Goal: Transaction & Acquisition: Purchase product/service

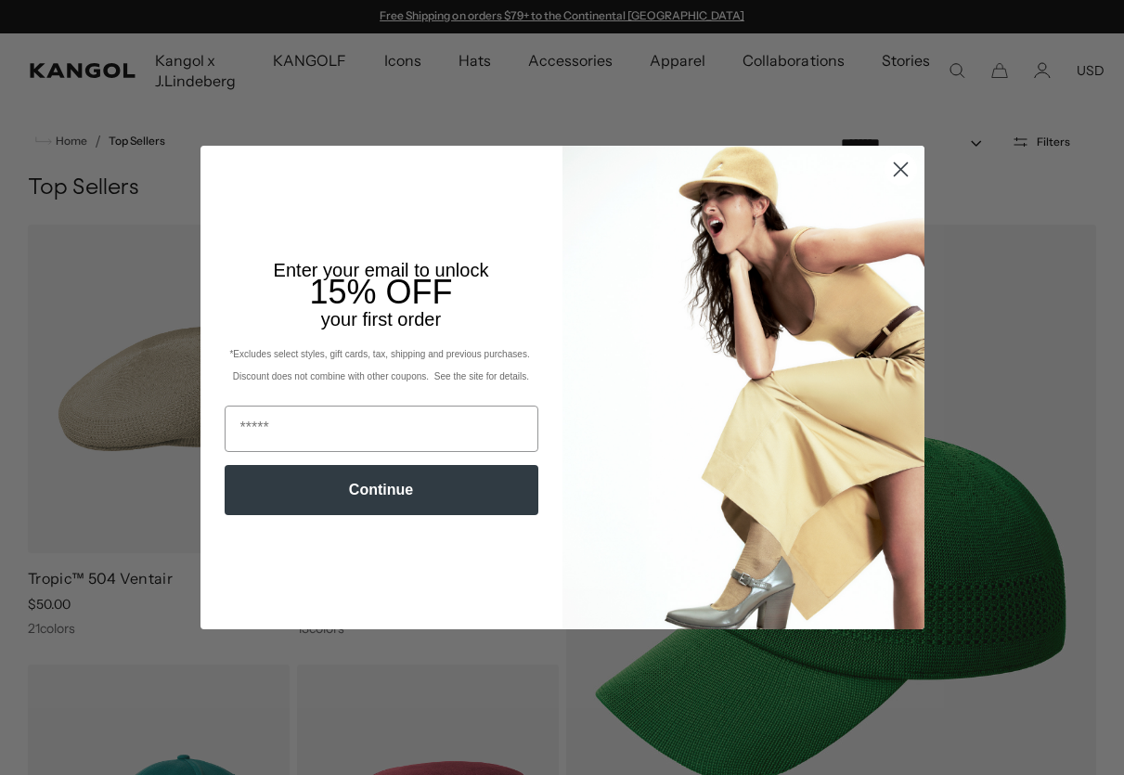
click at [898, 185] on circle "Close dialog" at bounding box center [900, 169] width 31 height 31
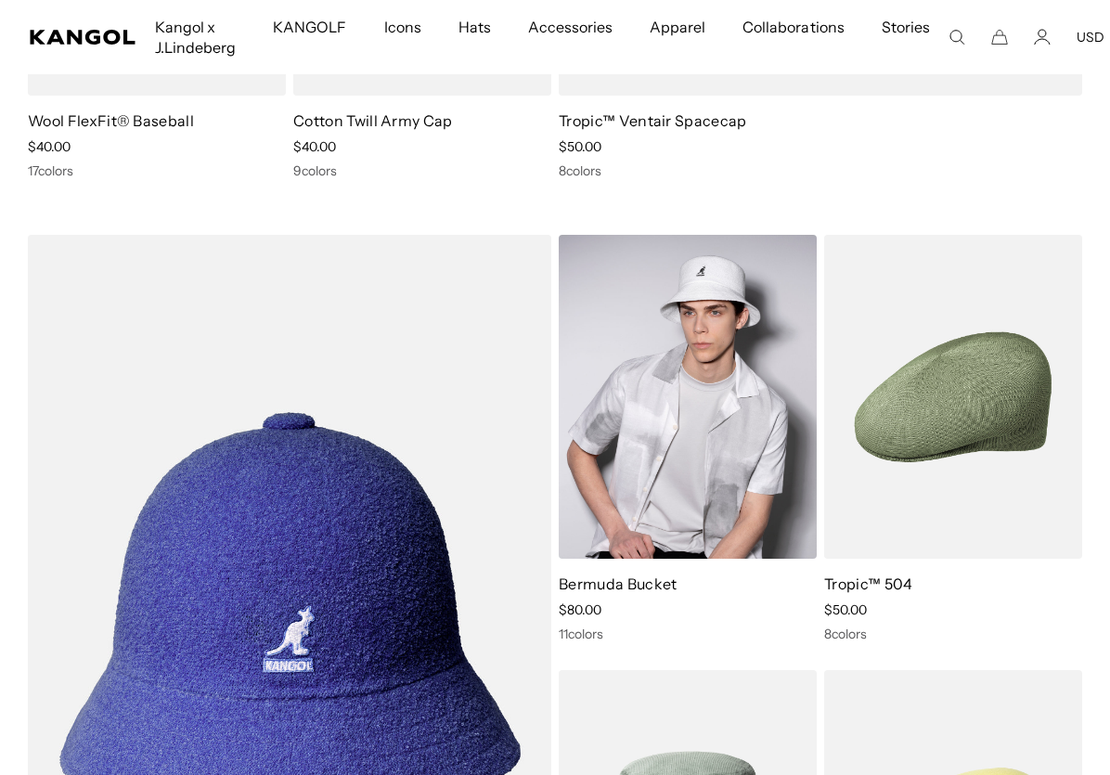
click at [689, 406] on img at bounding box center [688, 397] width 258 height 324
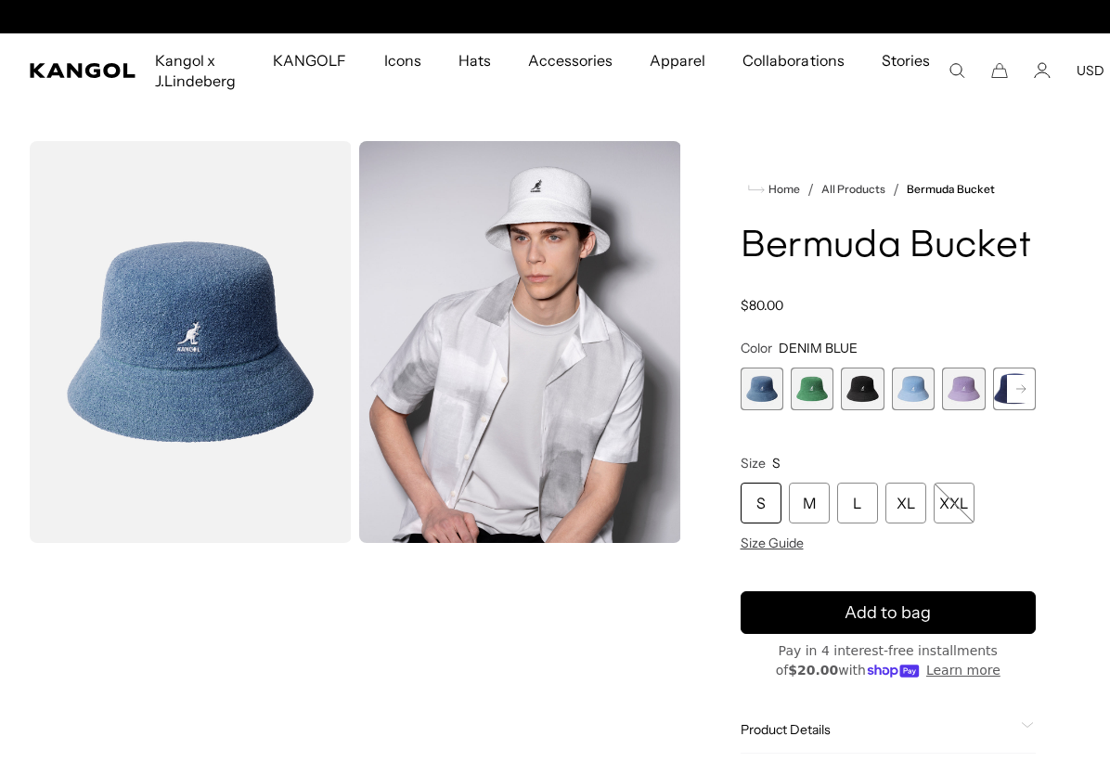
scroll to position [0, 382]
click at [1011, 393] on rect at bounding box center [1021, 389] width 28 height 28
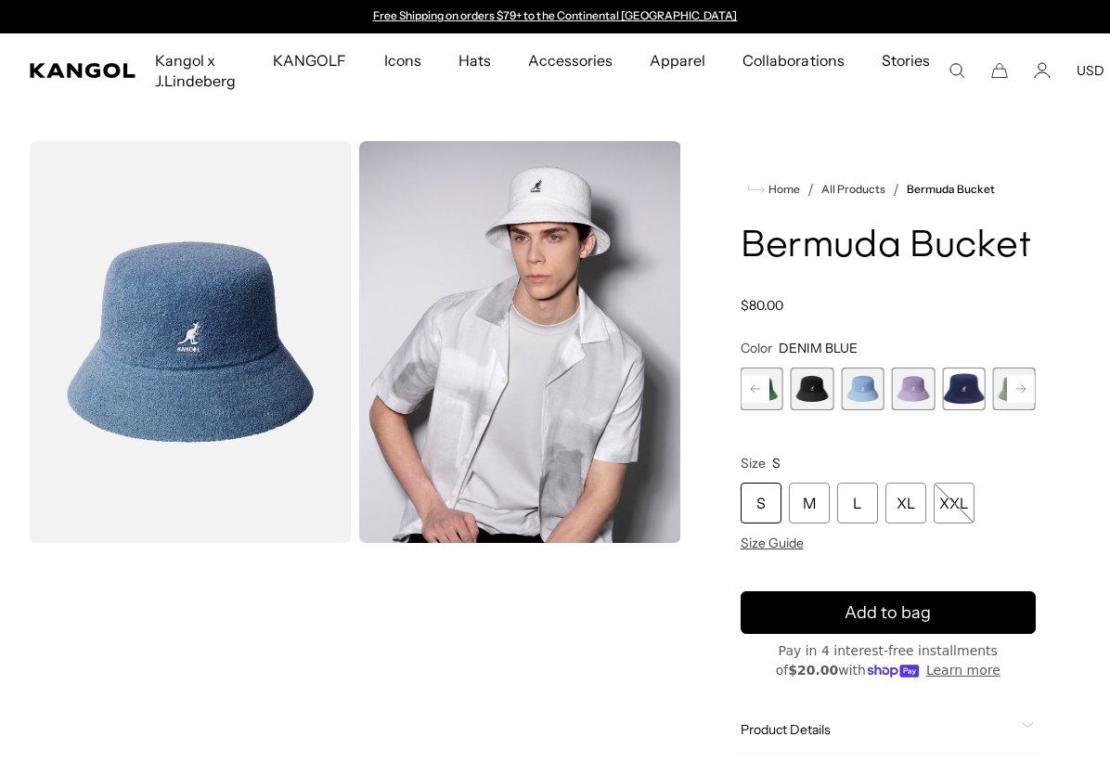
click at [818, 394] on span "3 of 11" at bounding box center [812, 389] width 43 height 43
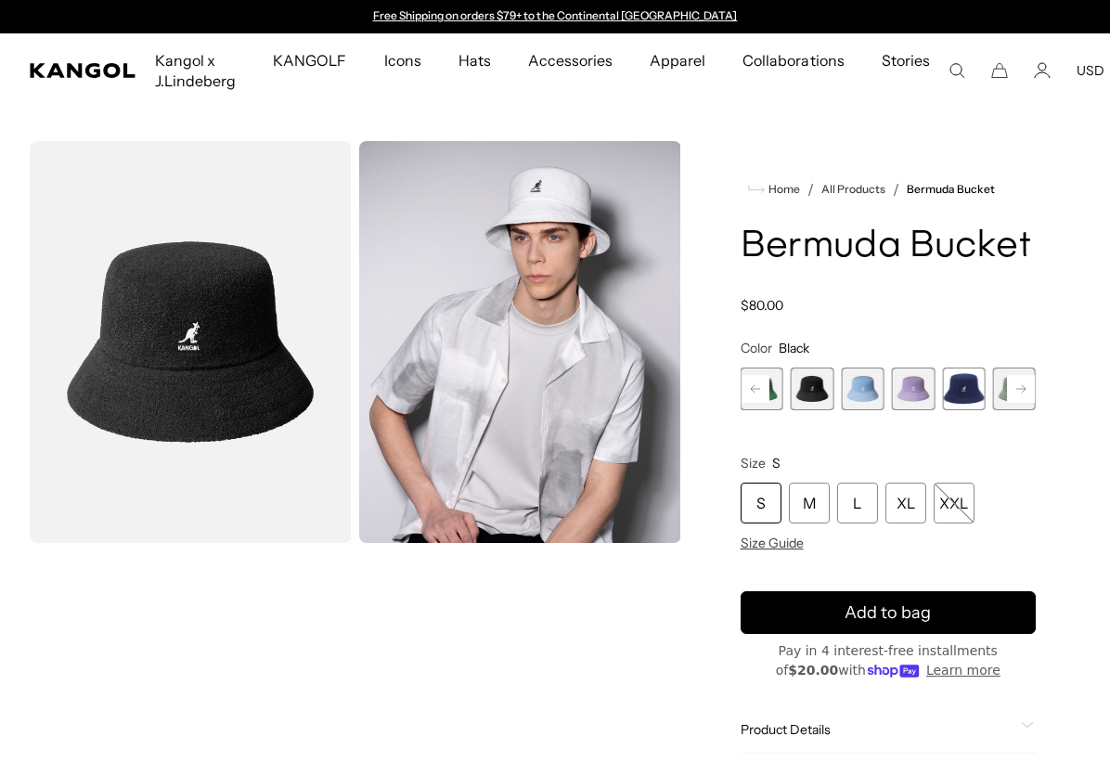
click at [958, 399] on span "6 of 11" at bounding box center [963, 389] width 43 height 43
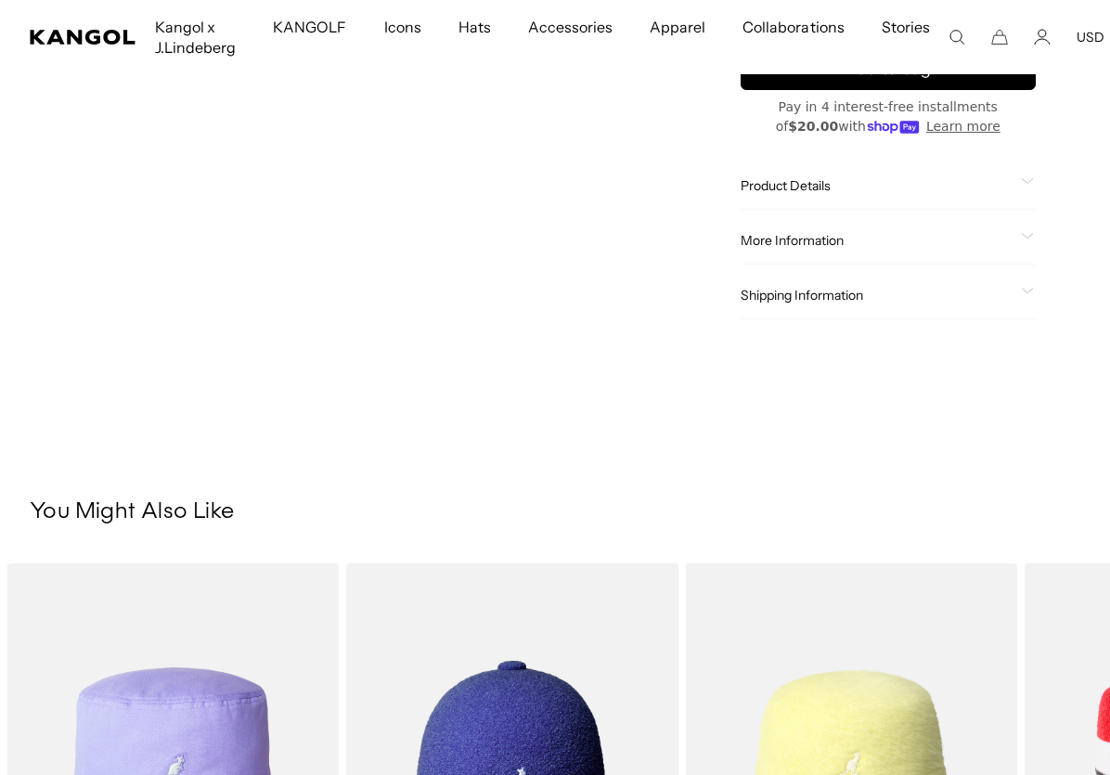
scroll to position [110, 0]
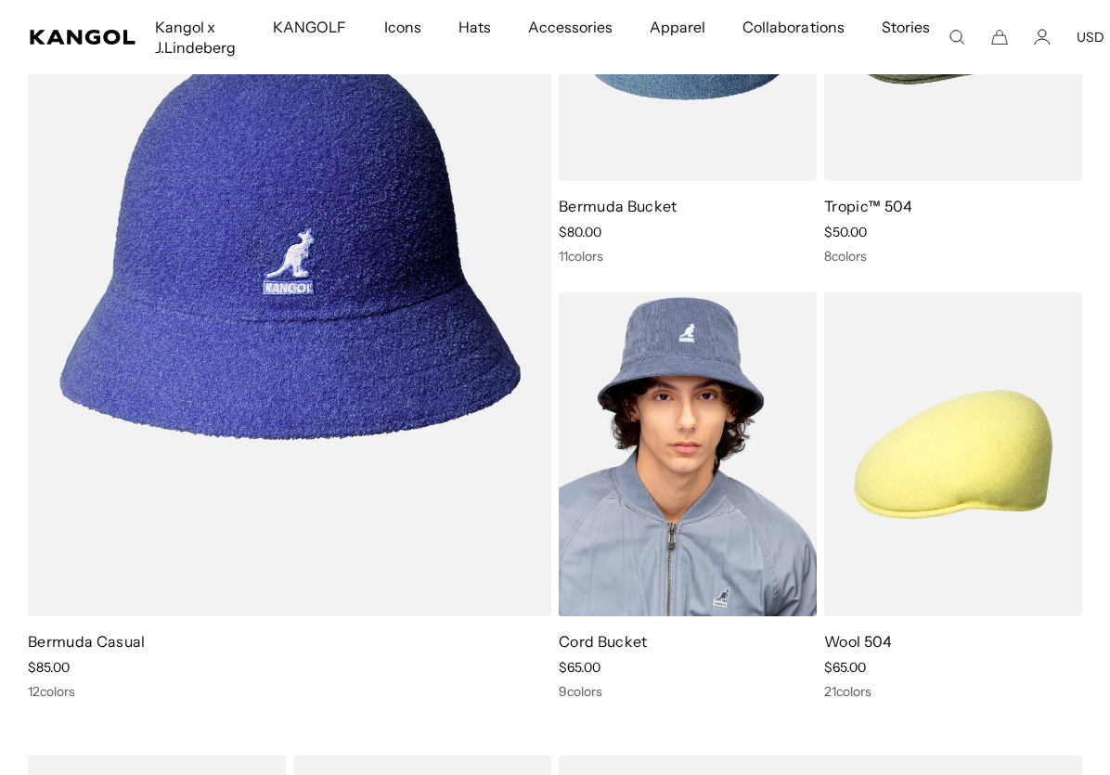
scroll to position [0, 382]
click at [702, 486] on img at bounding box center [688, 454] width 258 height 324
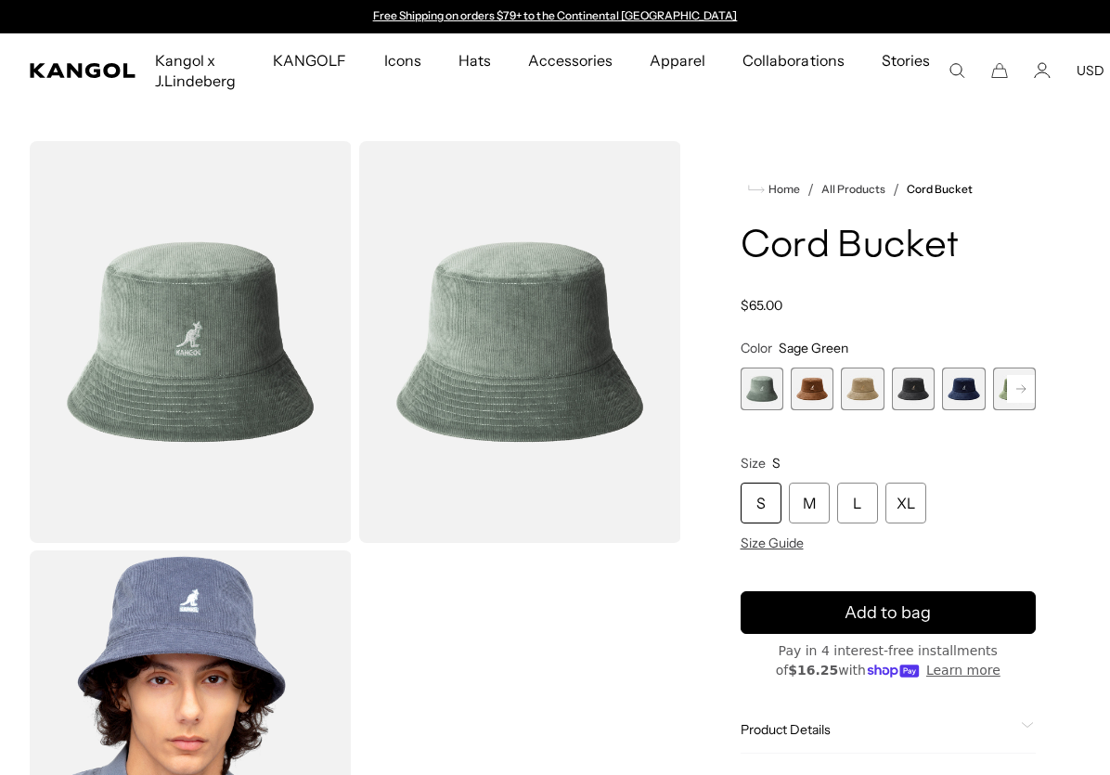
click at [843, 396] on span "3 of 9" at bounding box center [862, 389] width 43 height 43
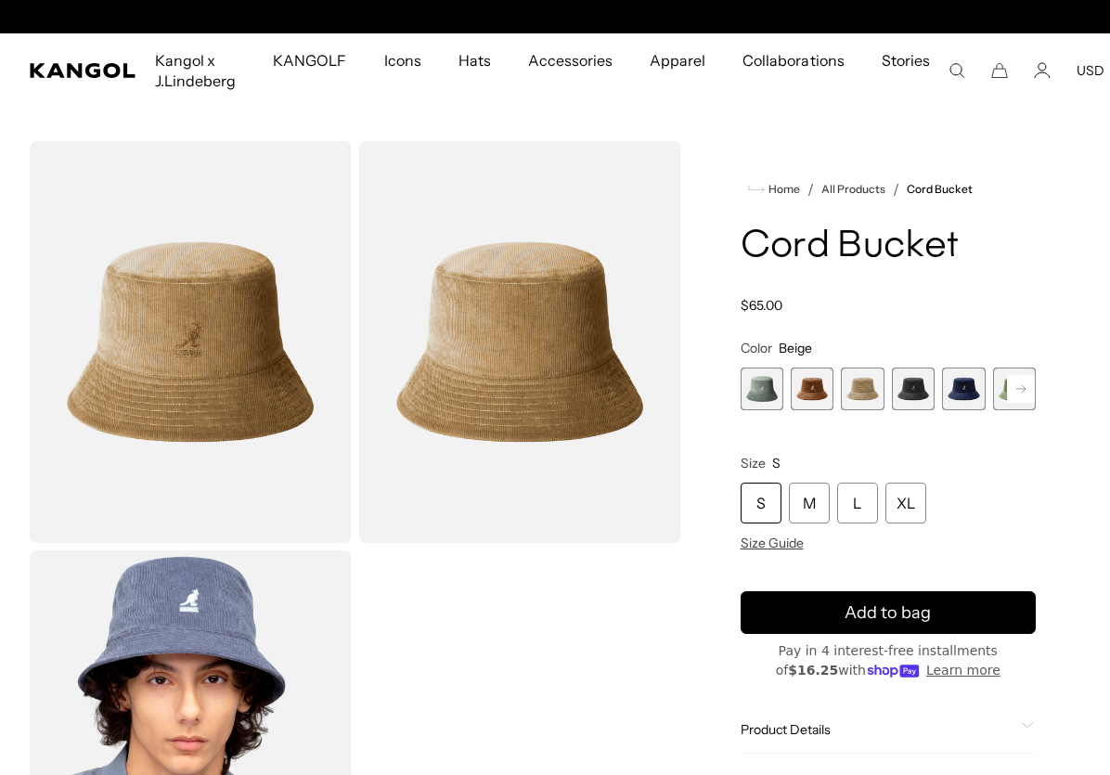
click at [816, 394] on span "2 of 9" at bounding box center [812, 389] width 43 height 43
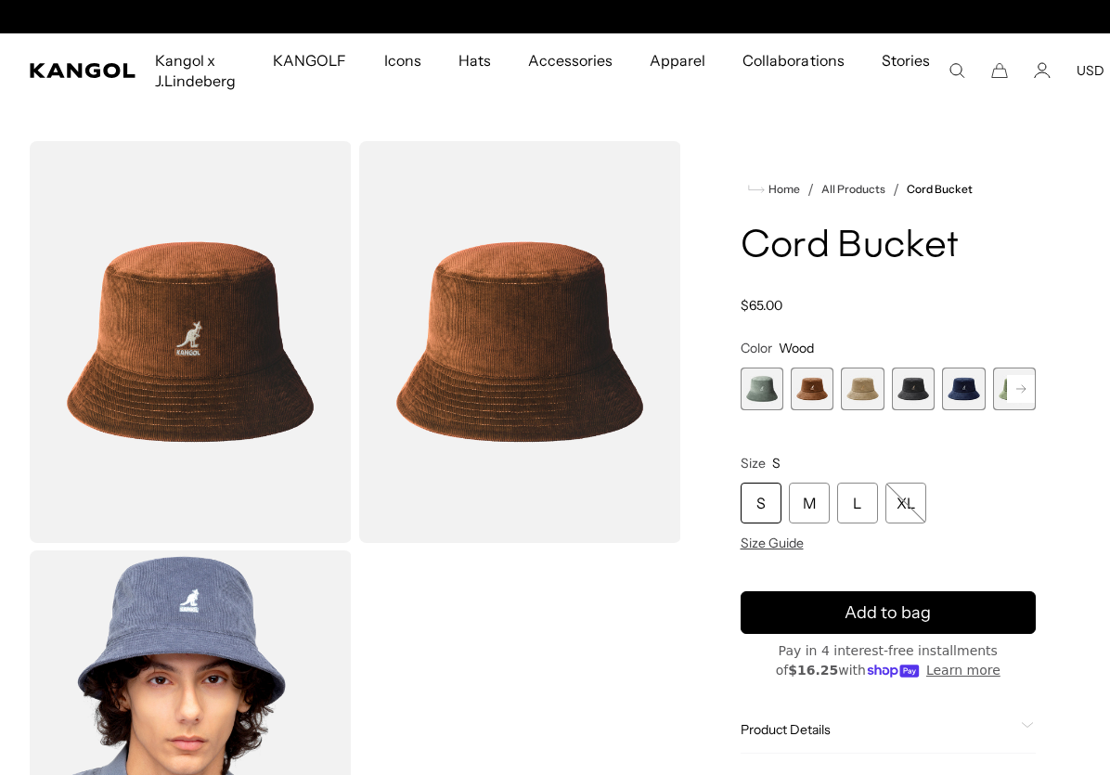
scroll to position [0, 382]
click at [1021, 391] on rect at bounding box center [1021, 389] width 28 height 28
click at [823, 388] on span "3 of 9" at bounding box center [812, 389] width 43 height 43
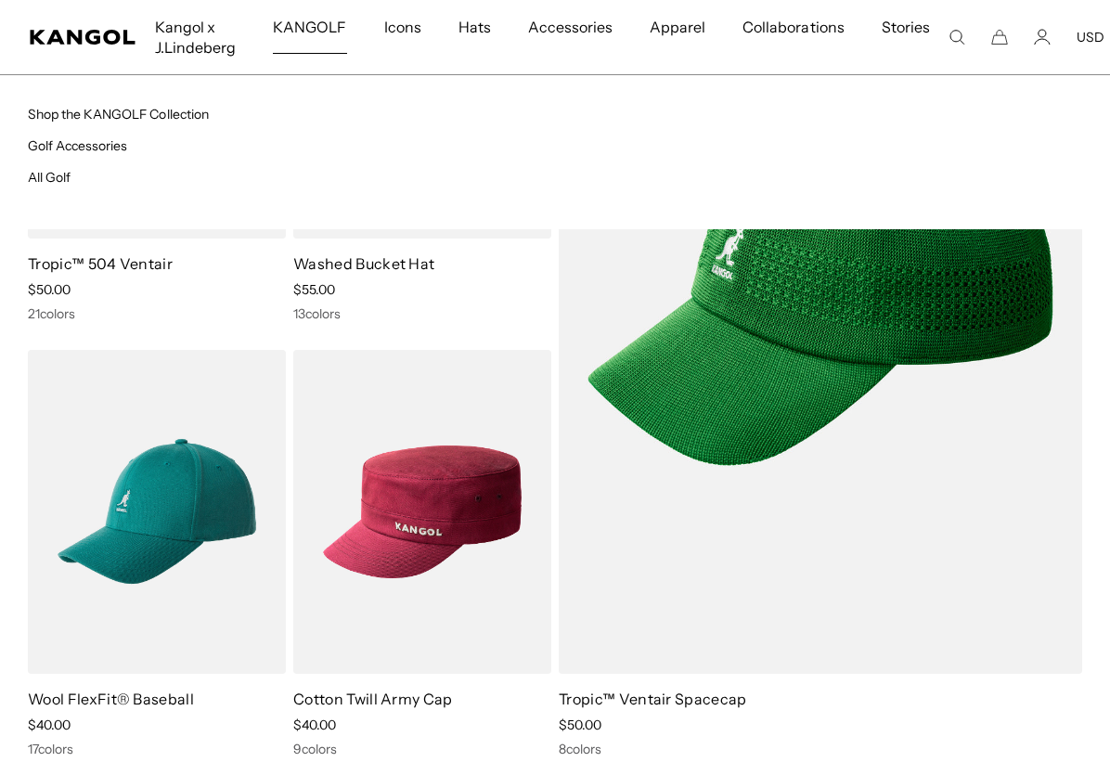
scroll to position [0, 382]
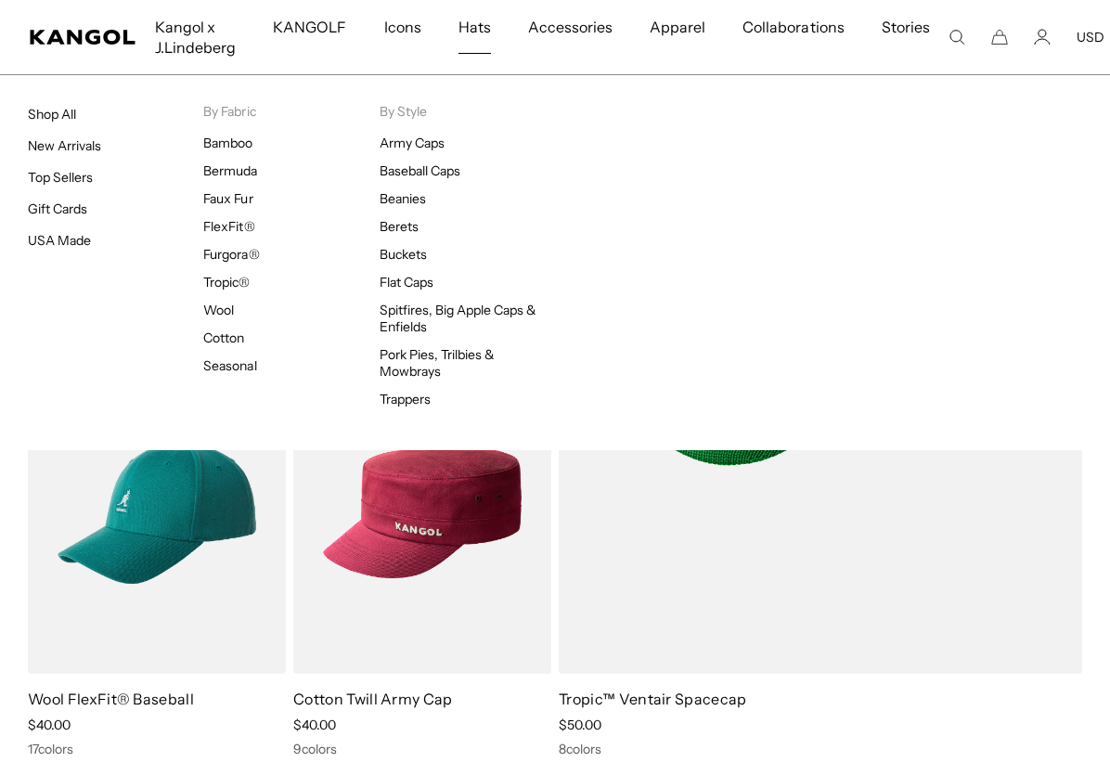
click at [459, 29] on span "Hats" at bounding box center [475, 27] width 32 height 54
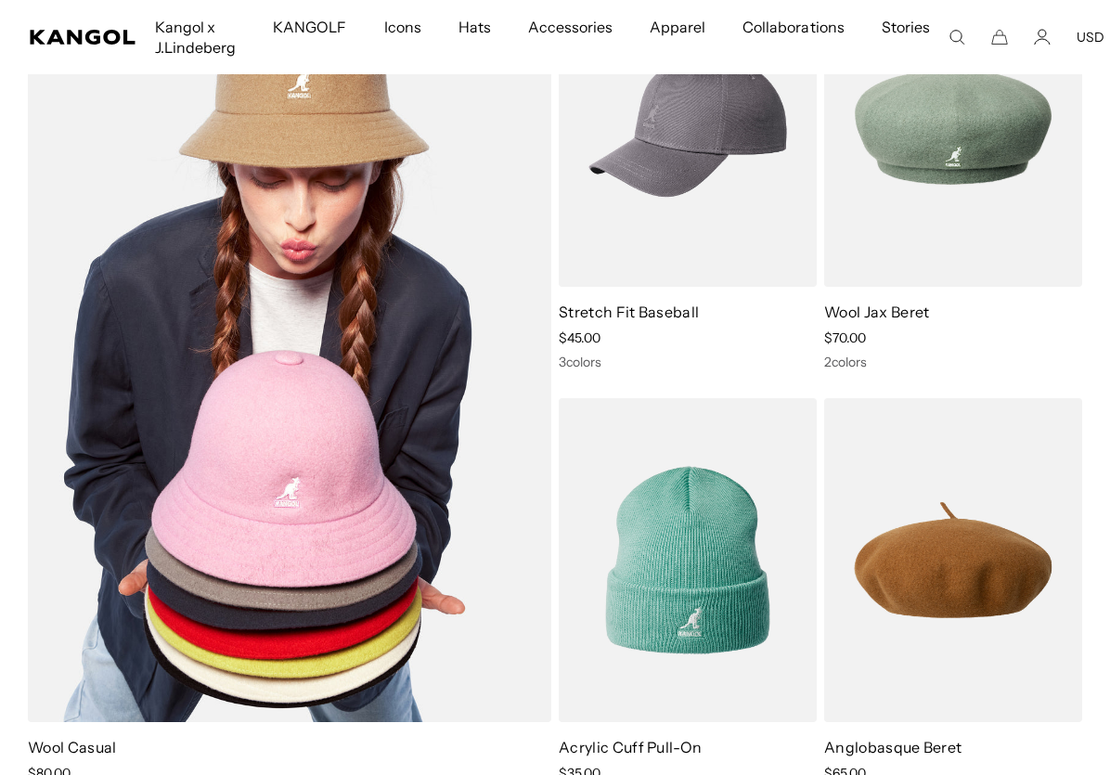
click at [405, 382] on img at bounding box center [289, 342] width 523 height 759
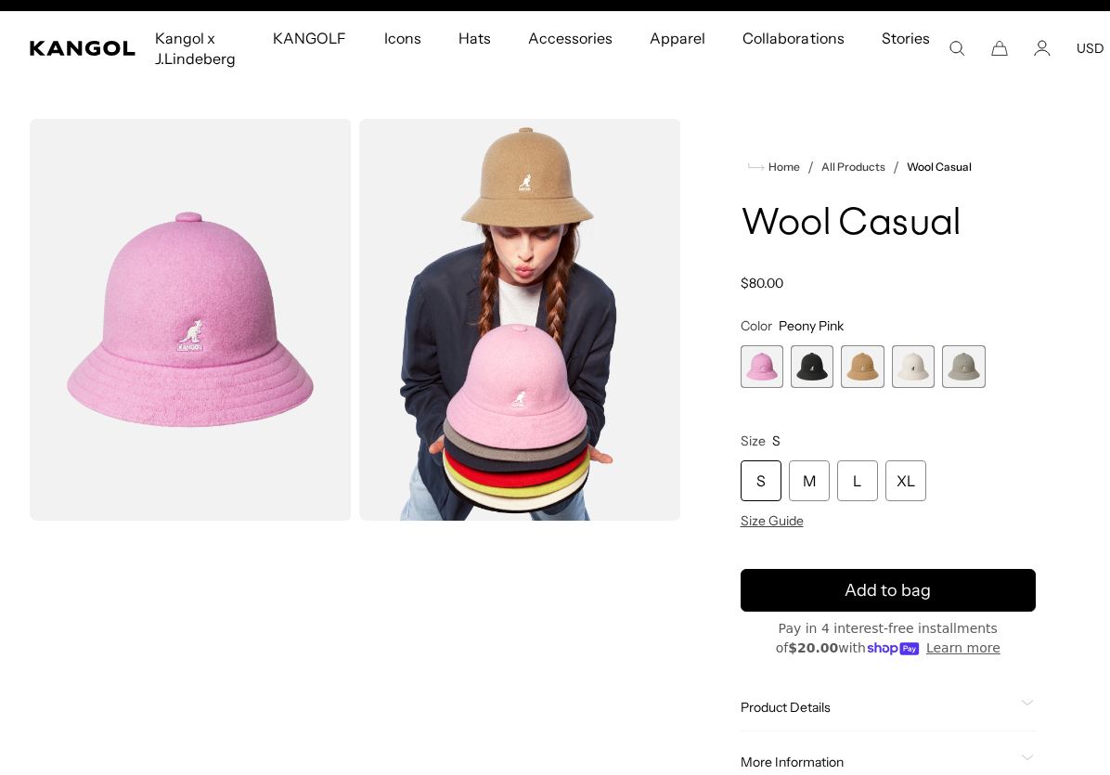
scroll to position [0, 382]
click at [757, 370] on span "1 of 5" at bounding box center [762, 366] width 43 height 43
click at [805, 375] on span "2 of 5" at bounding box center [812, 366] width 43 height 43
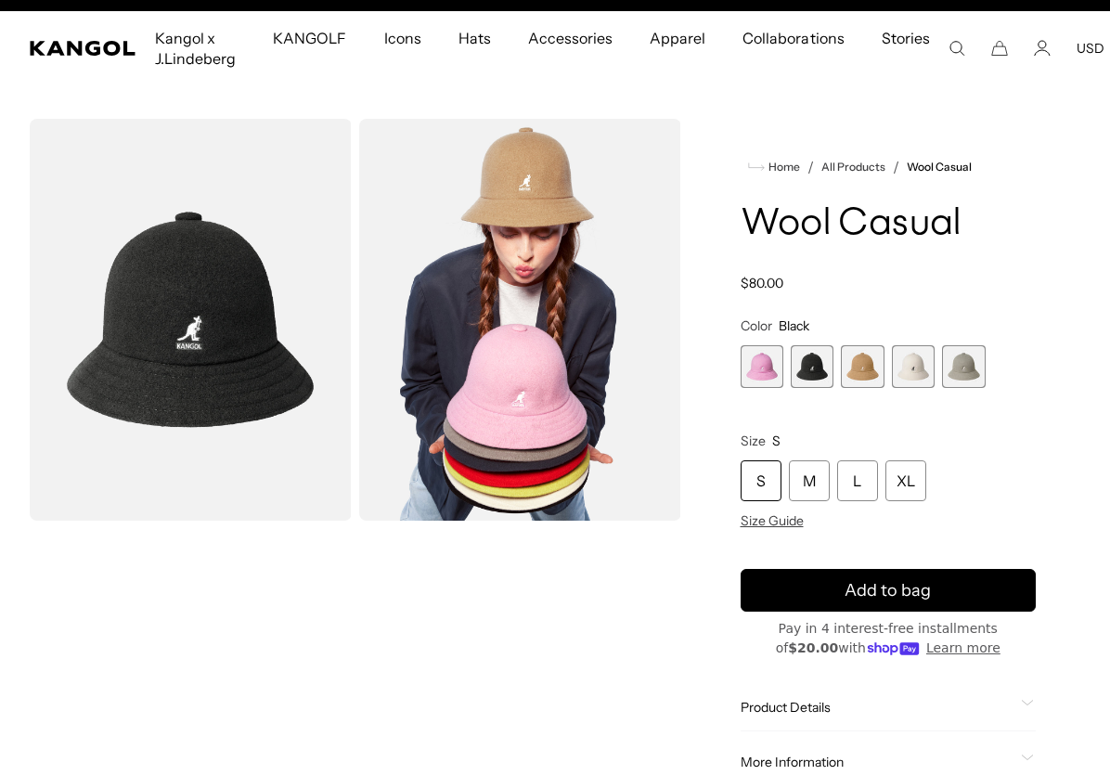
click at [846, 371] on span "3 of 5" at bounding box center [862, 366] width 43 height 43
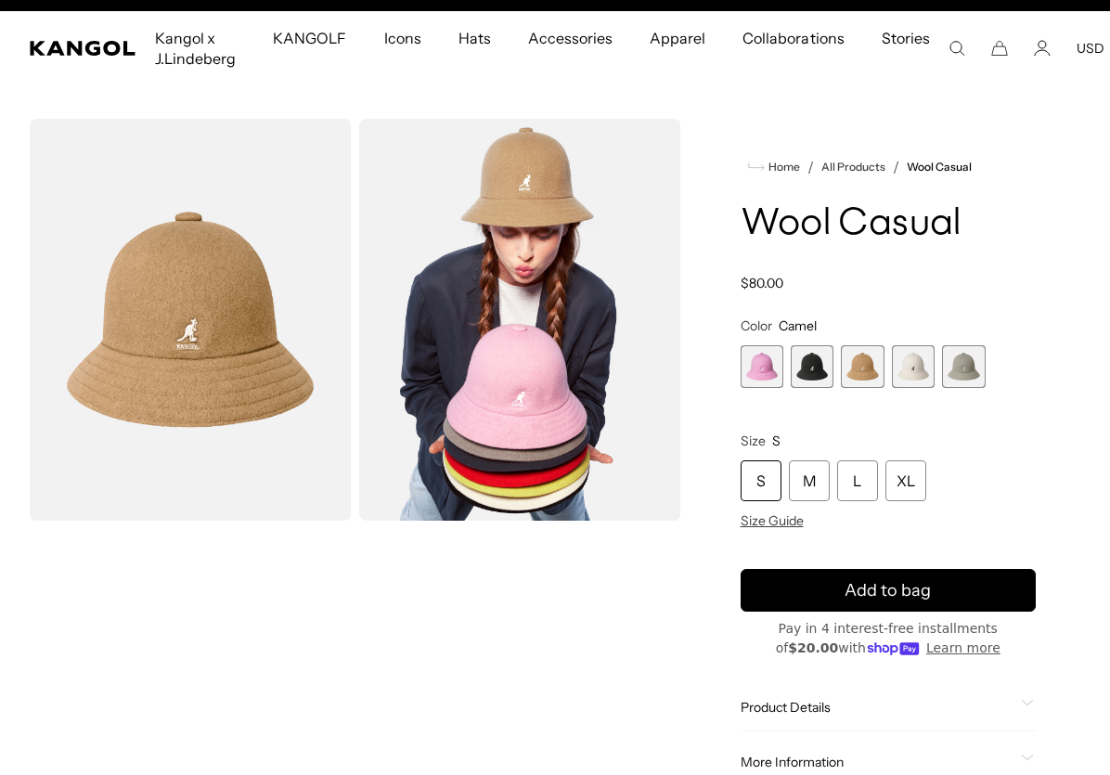
click at [879, 372] on span "3 of 5" at bounding box center [862, 366] width 43 height 43
click at [907, 369] on span "4 of 5" at bounding box center [913, 366] width 43 height 43
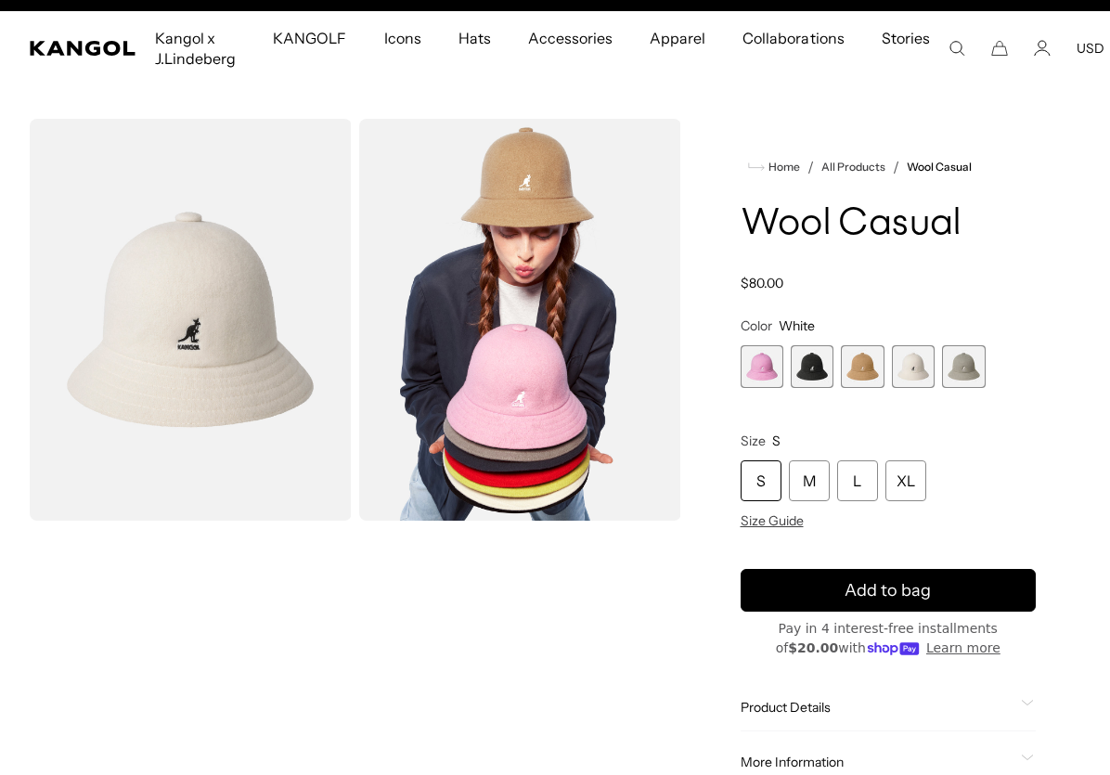
scroll to position [0, 382]
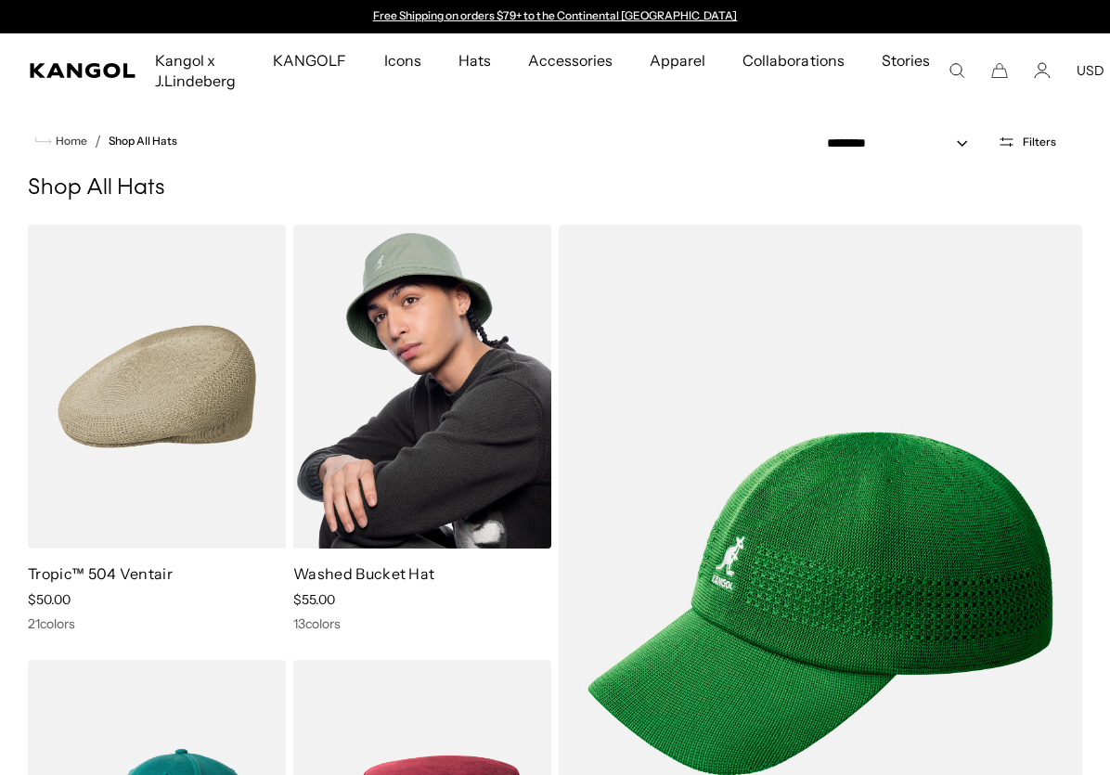
click at [377, 413] on img at bounding box center [422, 387] width 258 height 324
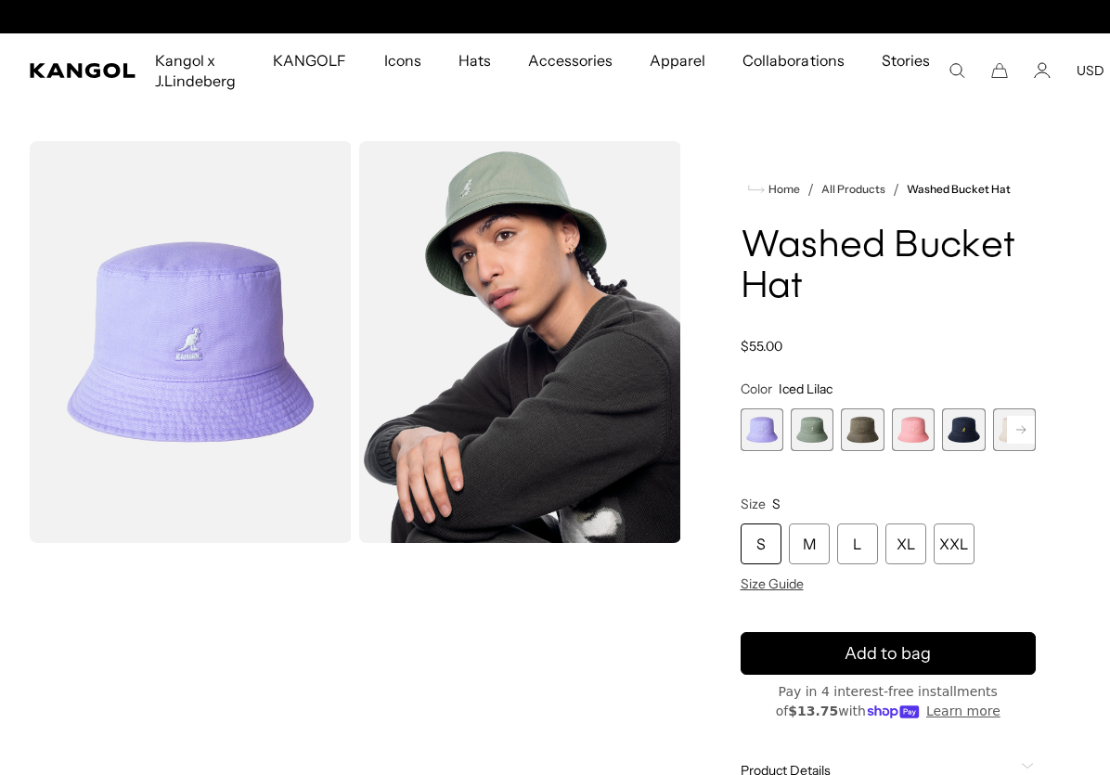
scroll to position [0, 382]
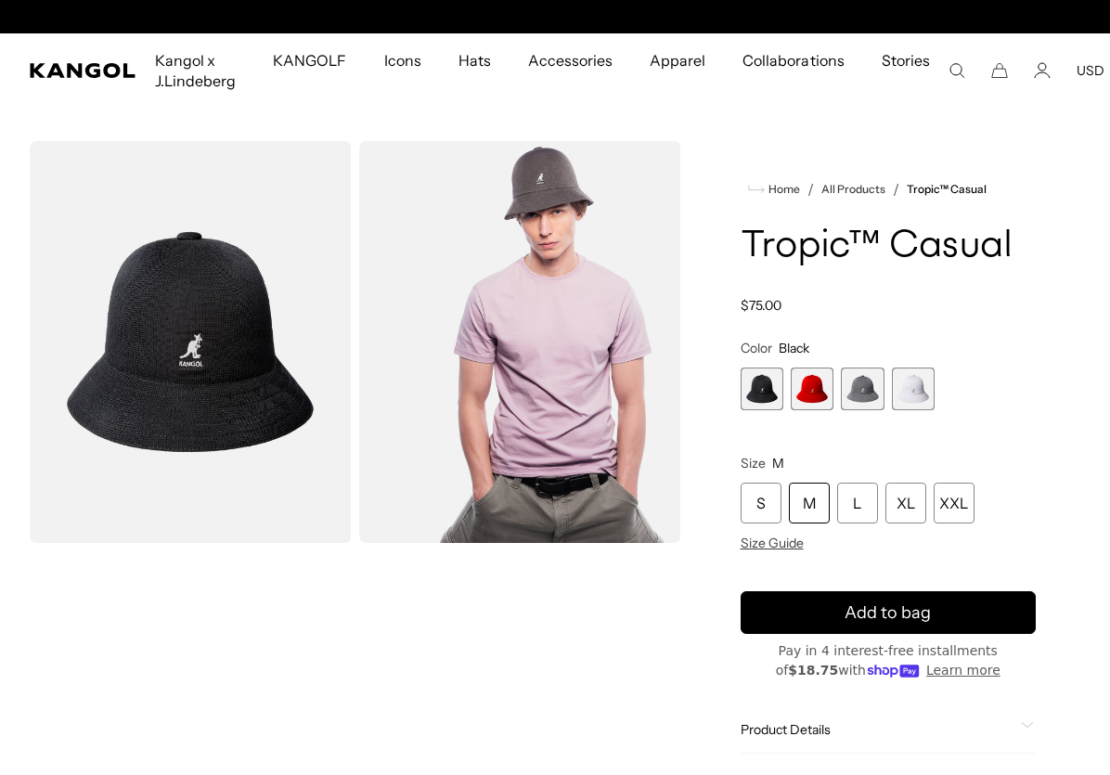
scroll to position [0, 382]
click at [908, 393] on span "4 of 4" at bounding box center [913, 389] width 43 height 43
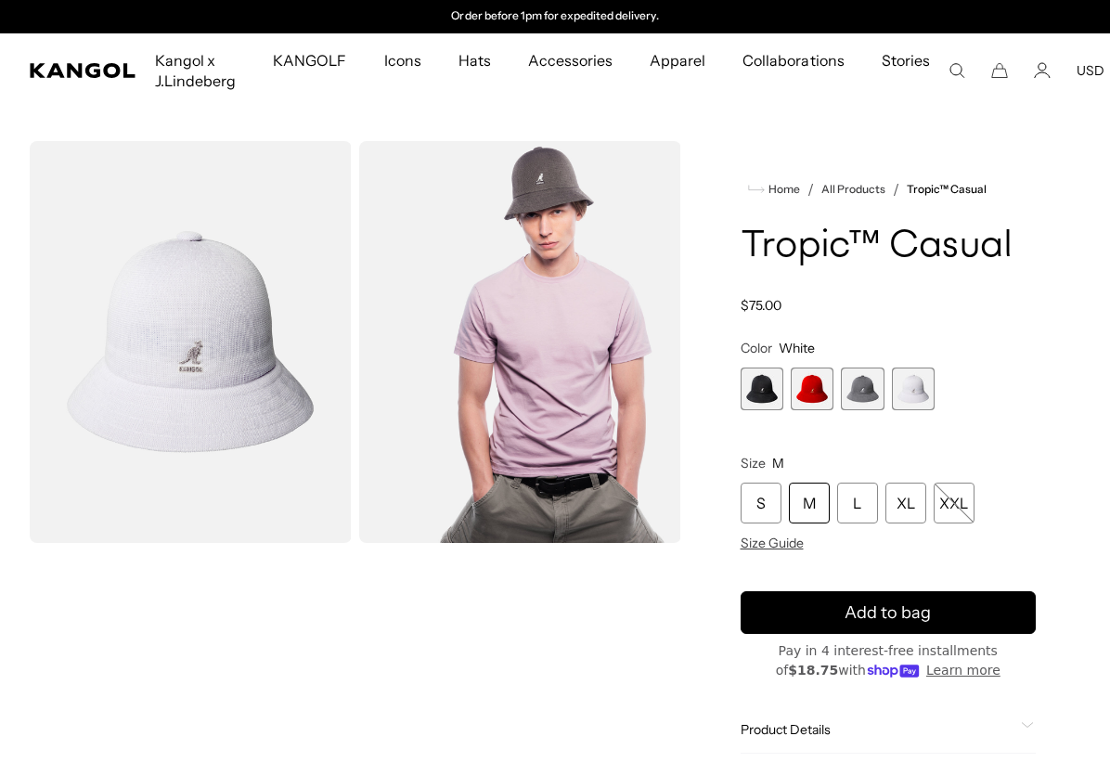
click at [866, 388] on span "3 of 4" at bounding box center [862, 389] width 43 height 43
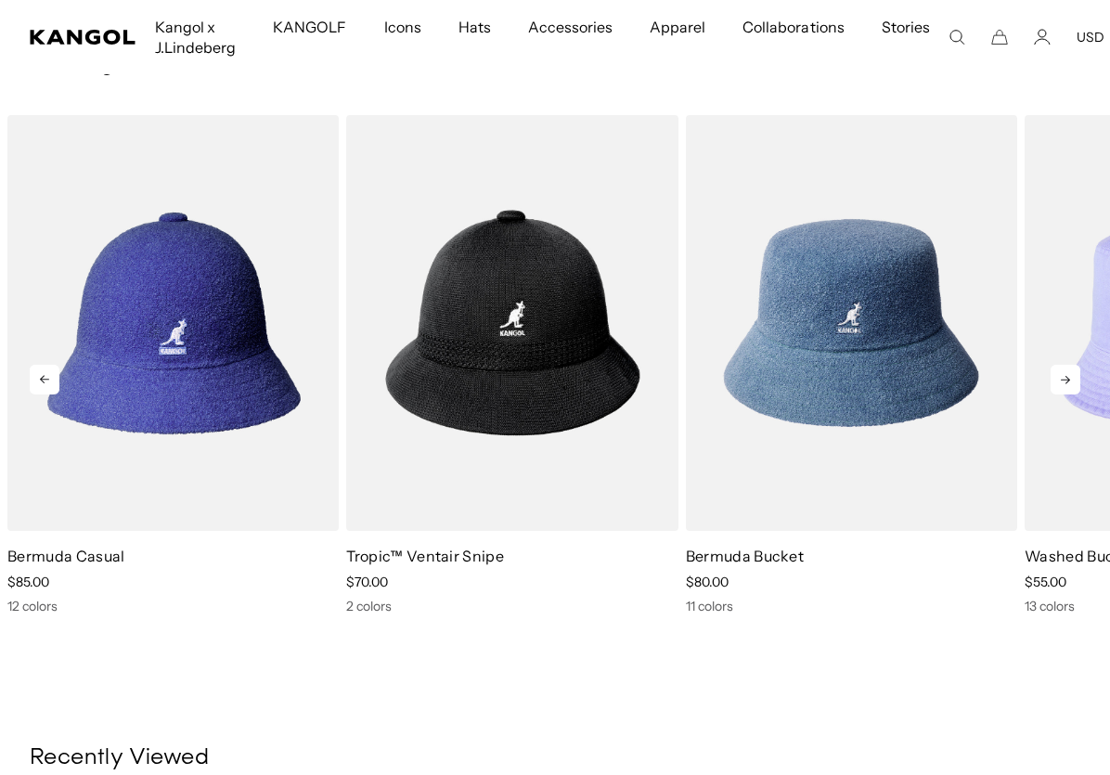
click at [1070, 380] on icon at bounding box center [1065, 380] width 9 height 8
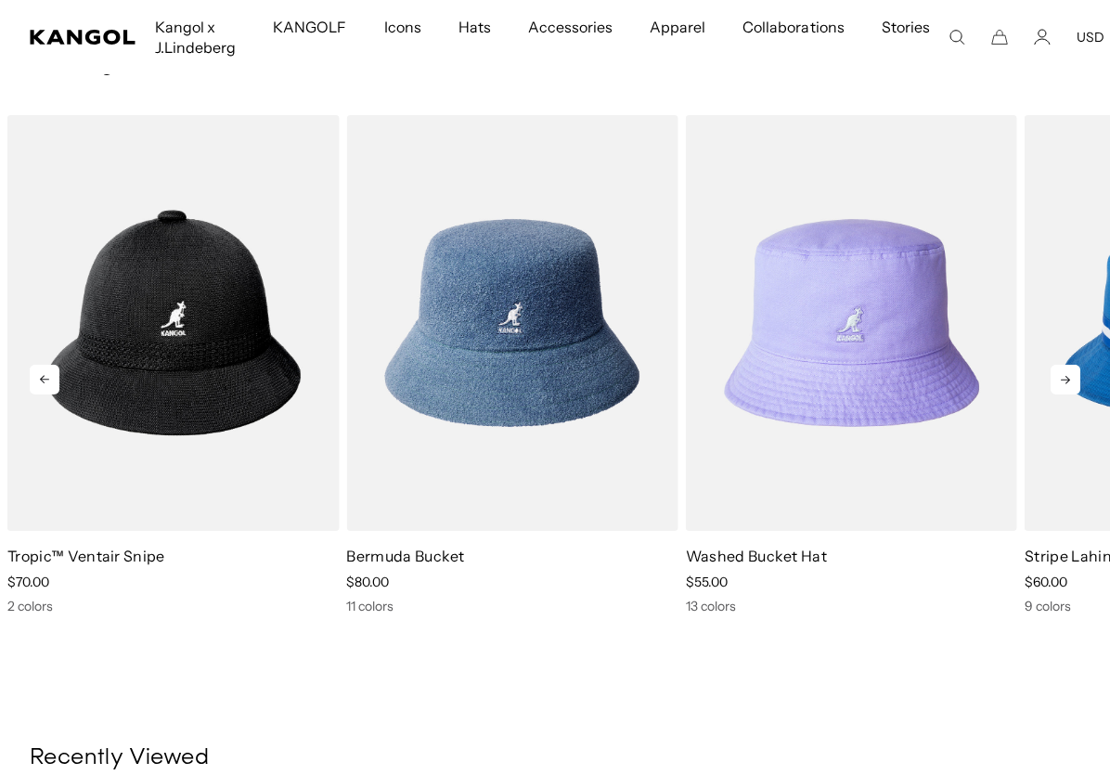
click at [1070, 380] on icon at bounding box center [1065, 380] width 9 height 8
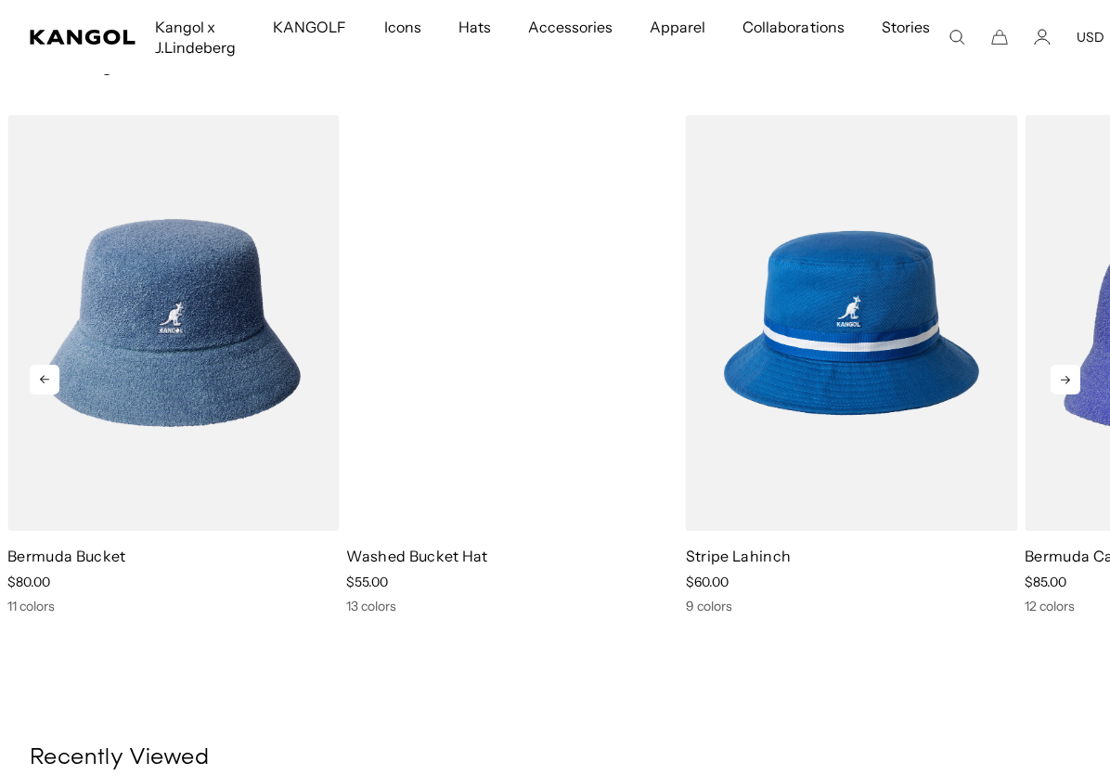
scroll to position [0, 382]
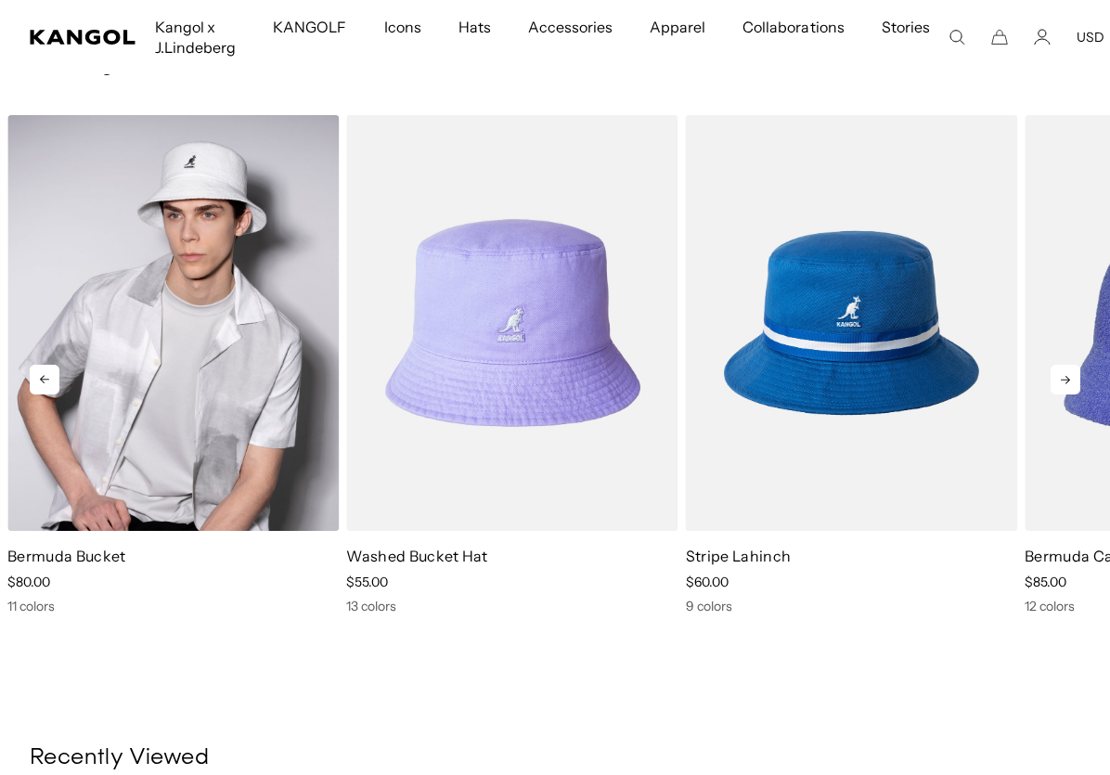
click at [184, 273] on img "3 of 5" at bounding box center [172, 323] width 331 height 417
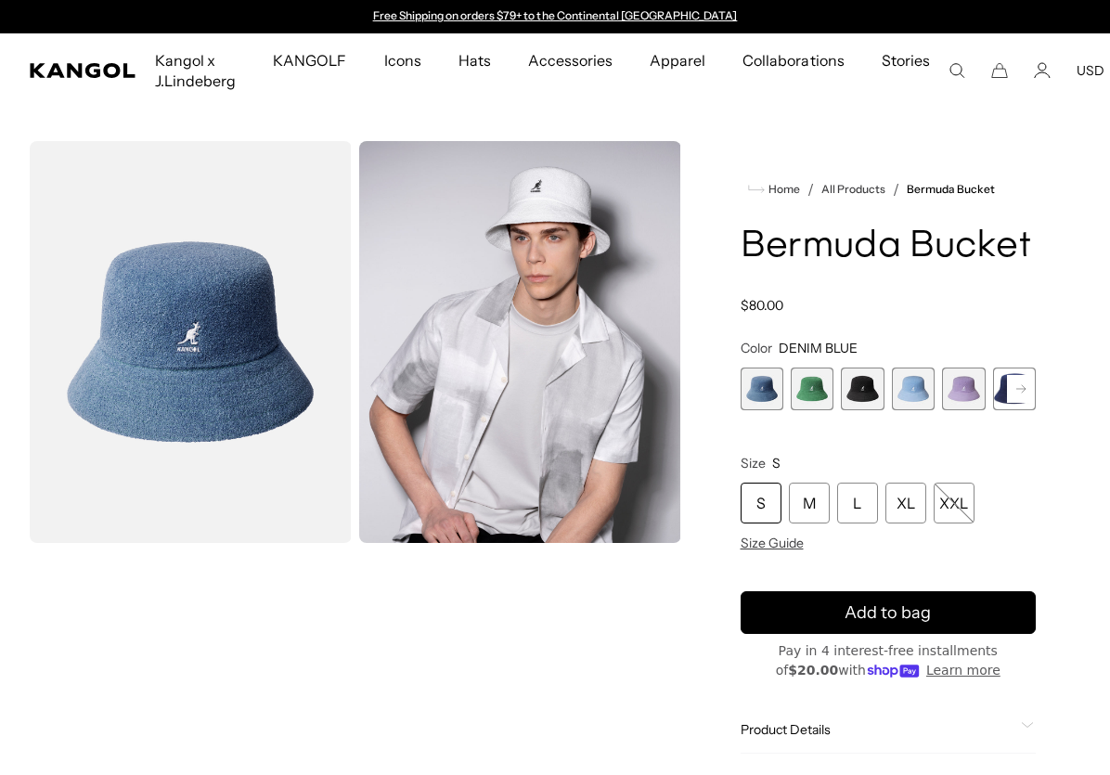
click at [1021, 391] on rect at bounding box center [1021, 389] width 28 height 28
click at [988, 398] on div "DENIM BLUE Variant sold out or unavailable Turf Green Variant sold out or unava…" at bounding box center [889, 389] width 296 height 43
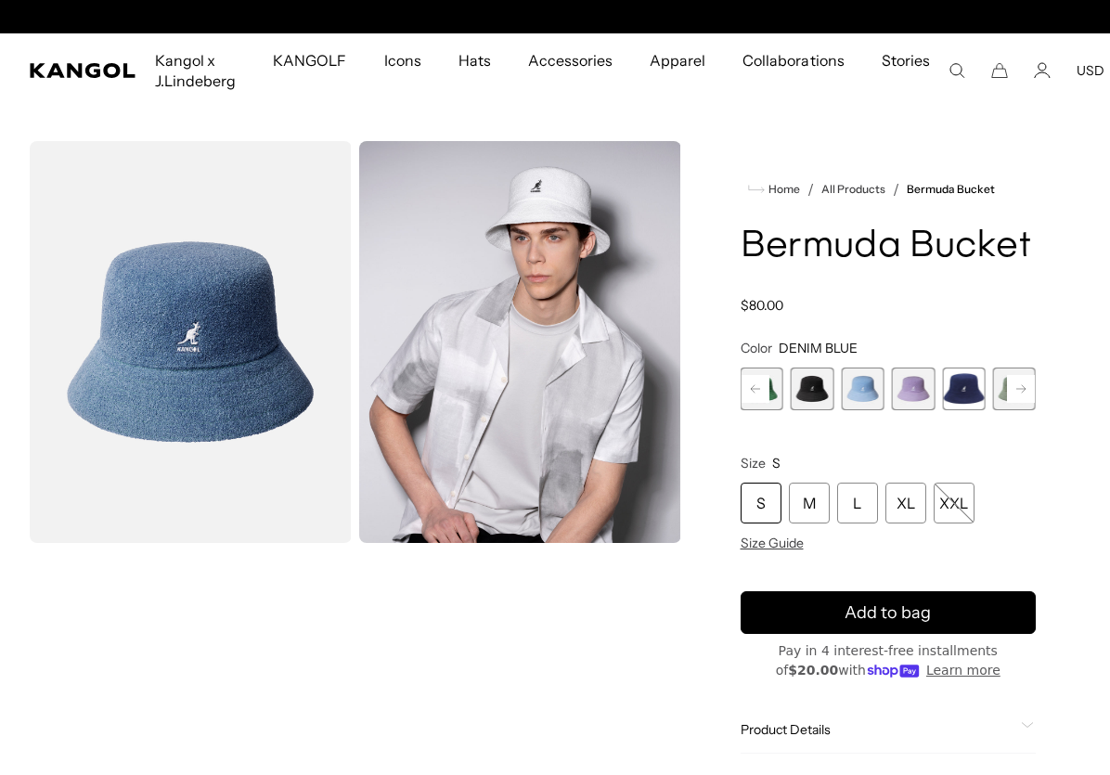
scroll to position [0, 382]
click at [996, 400] on span "7 of 11" at bounding box center [1014, 389] width 43 height 43
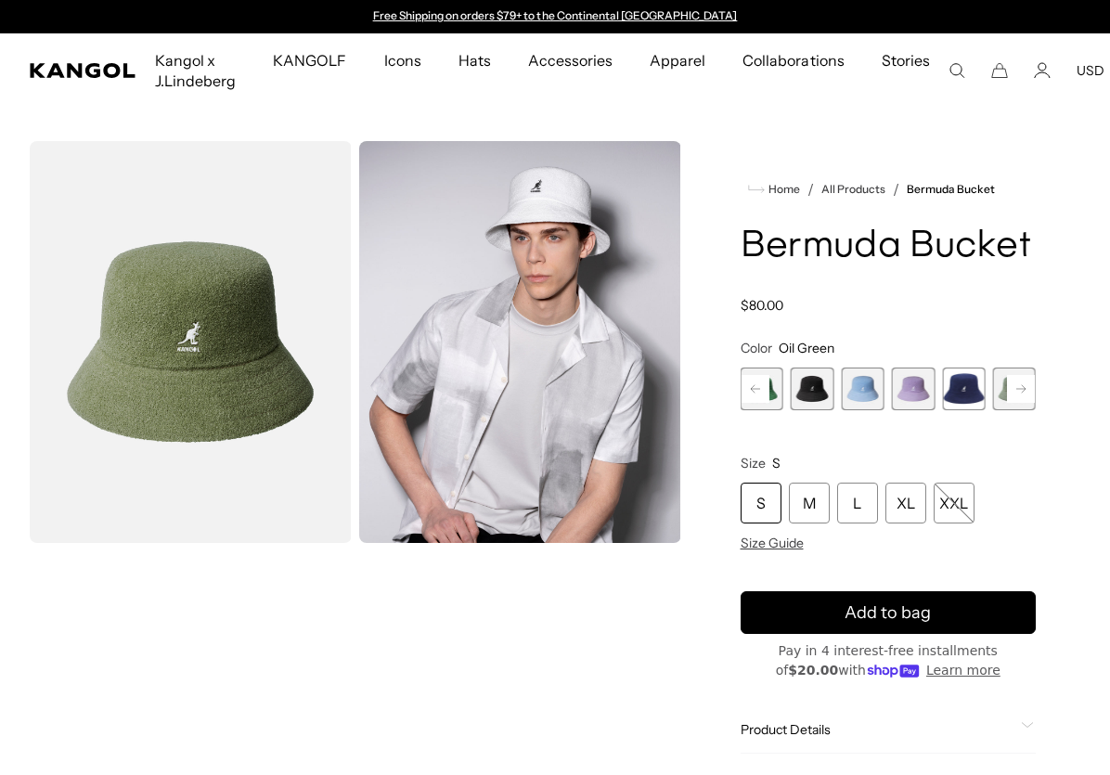
click at [949, 385] on span "6 of 11" at bounding box center [963, 389] width 43 height 43
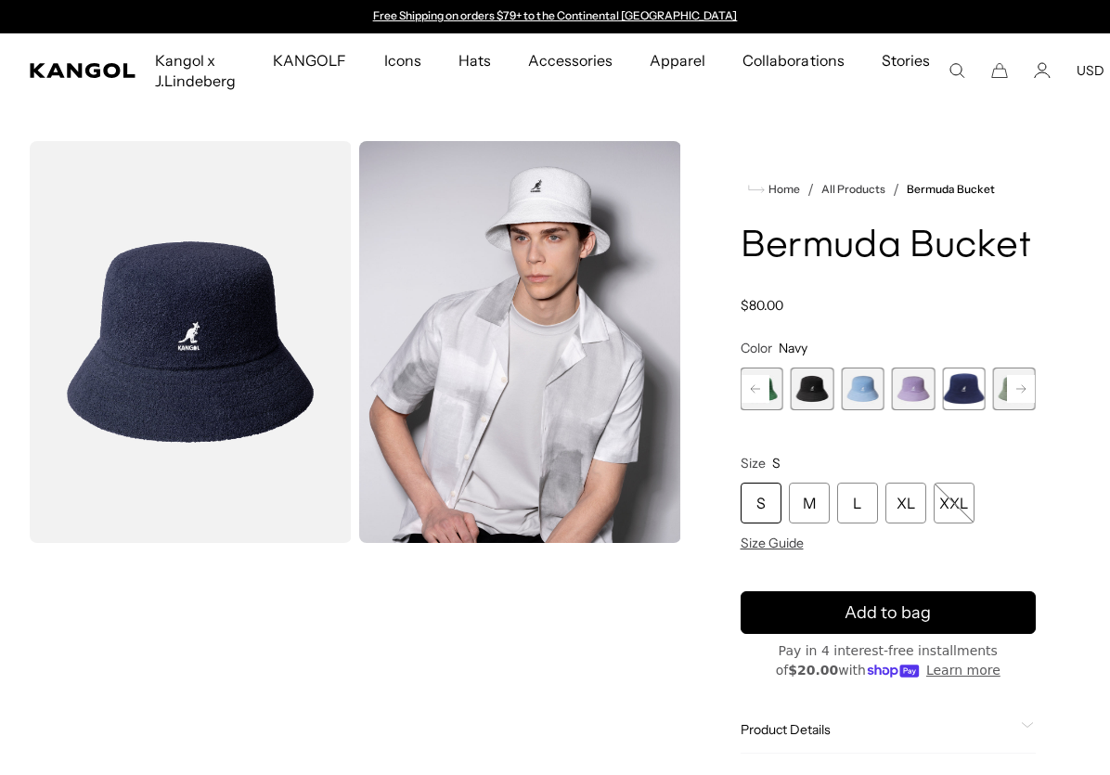
click at [810, 378] on span "3 of 11" at bounding box center [812, 389] width 43 height 43
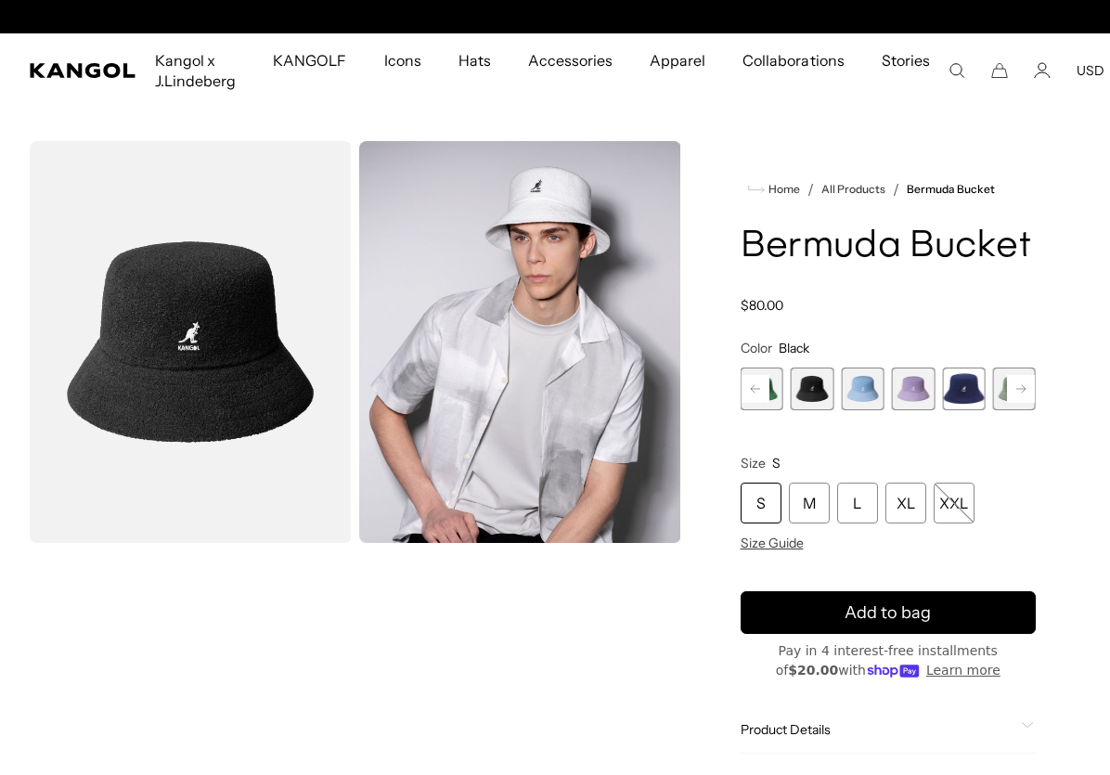
scroll to position [0, 382]
click at [754, 388] on icon at bounding box center [755, 388] width 9 height 7
click at [812, 394] on span "2 of 11" at bounding box center [812, 389] width 43 height 43
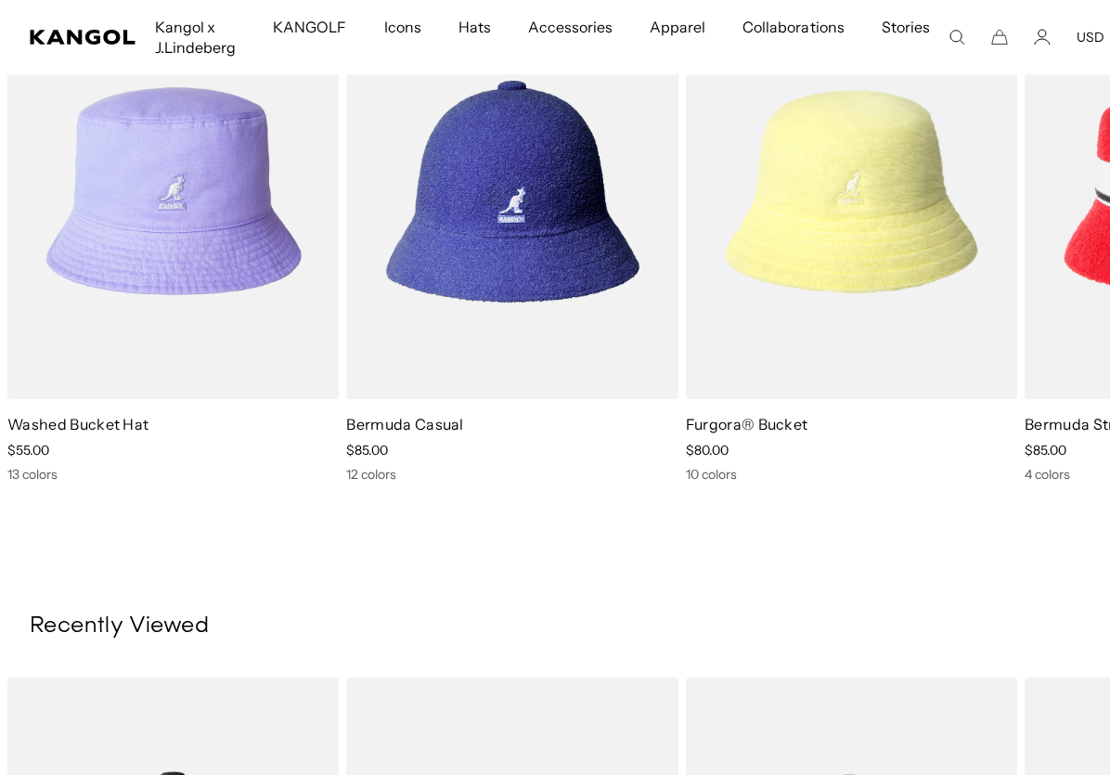
scroll to position [1212, 0]
